Goal: Navigation & Orientation: Find specific page/section

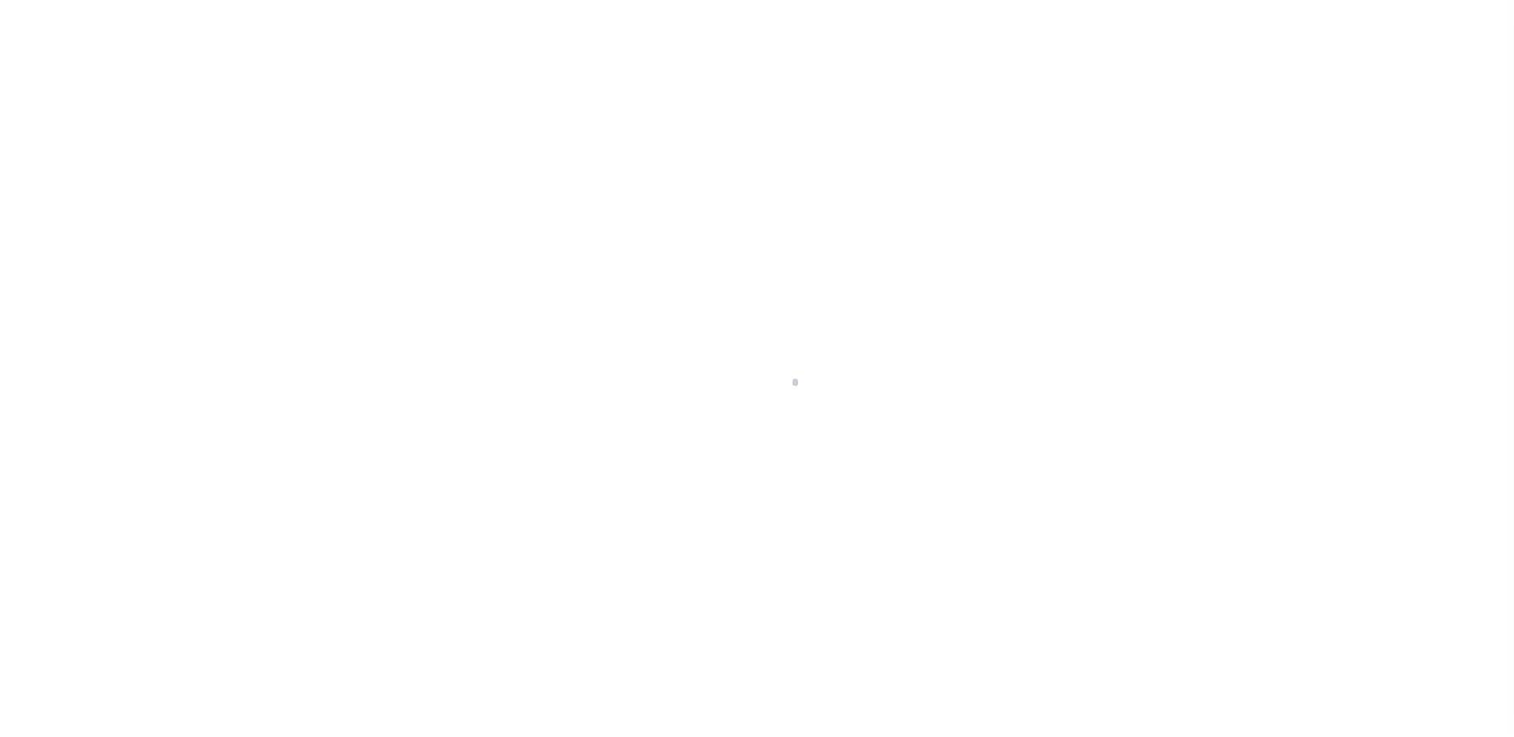
scroll to position [40, 0]
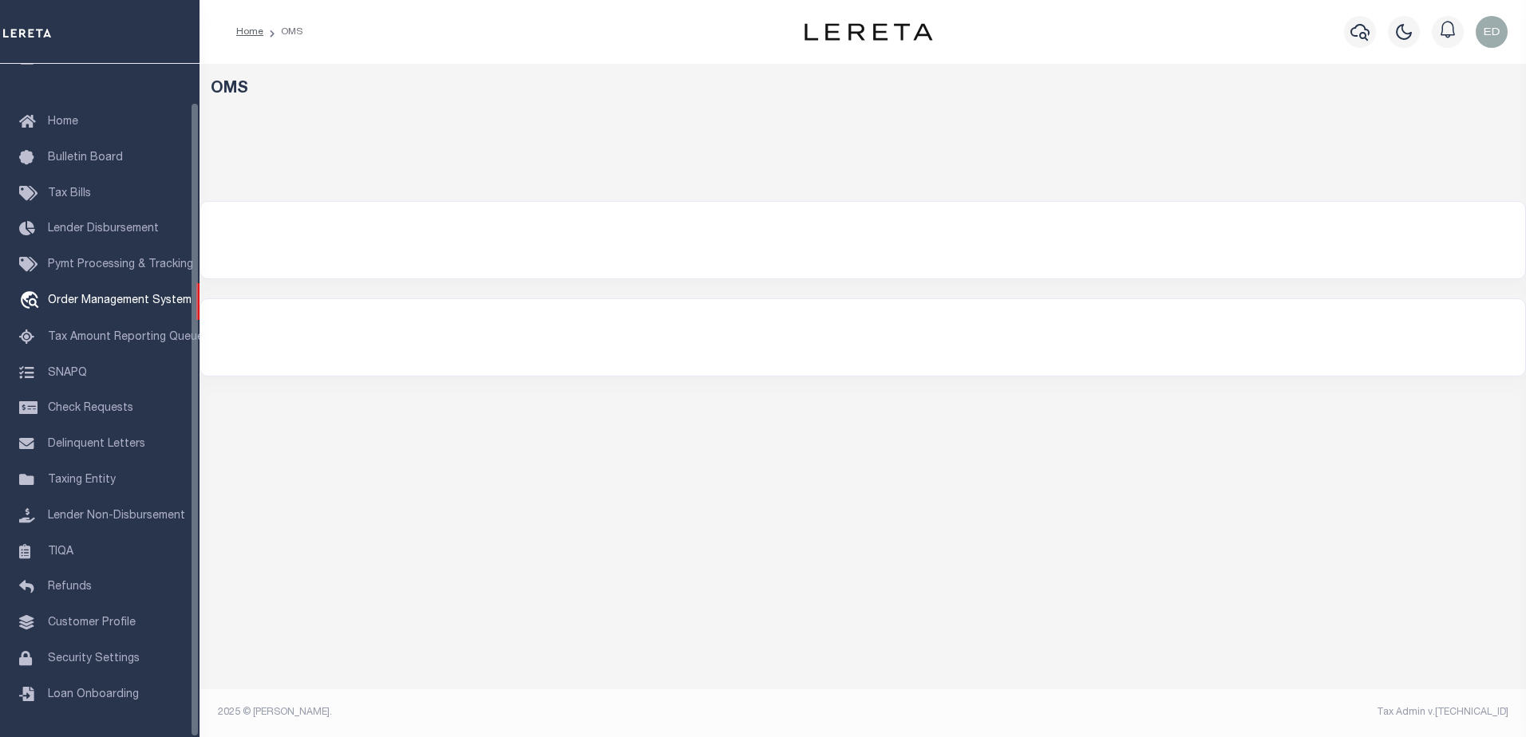
select select "200"
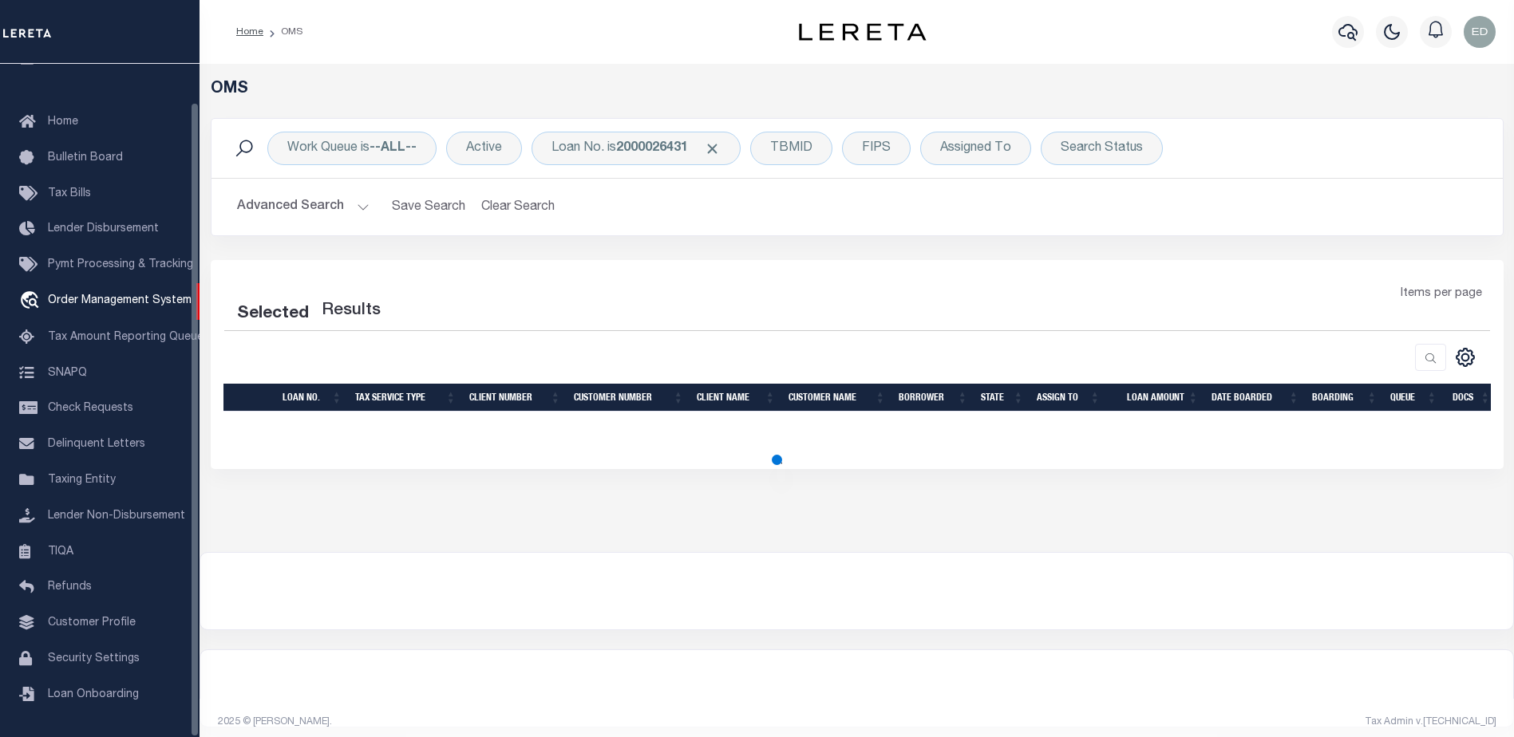
select select "200"
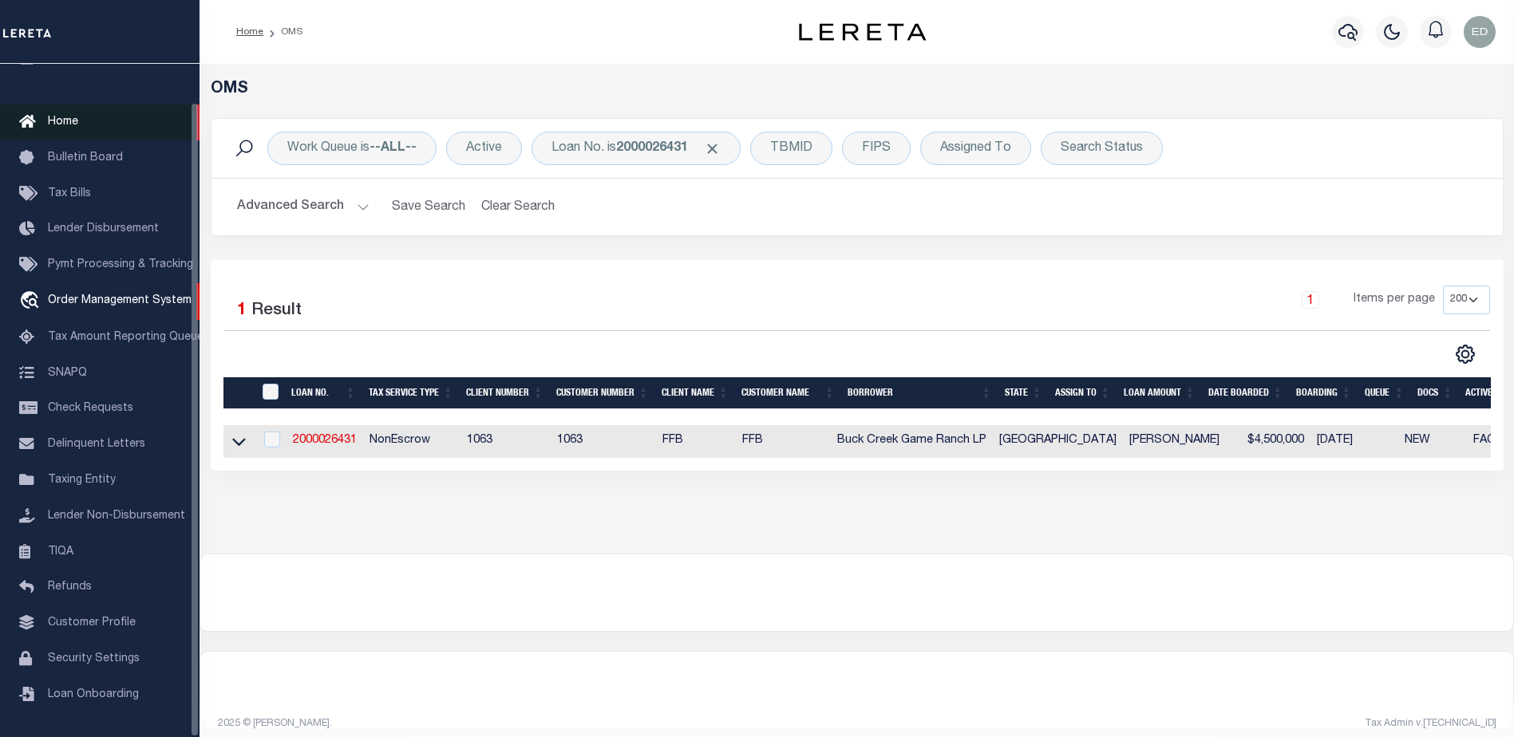
click at [50, 117] on span "Home" at bounding box center [63, 122] width 30 height 11
